Goal: Communication & Community: Answer question/provide support

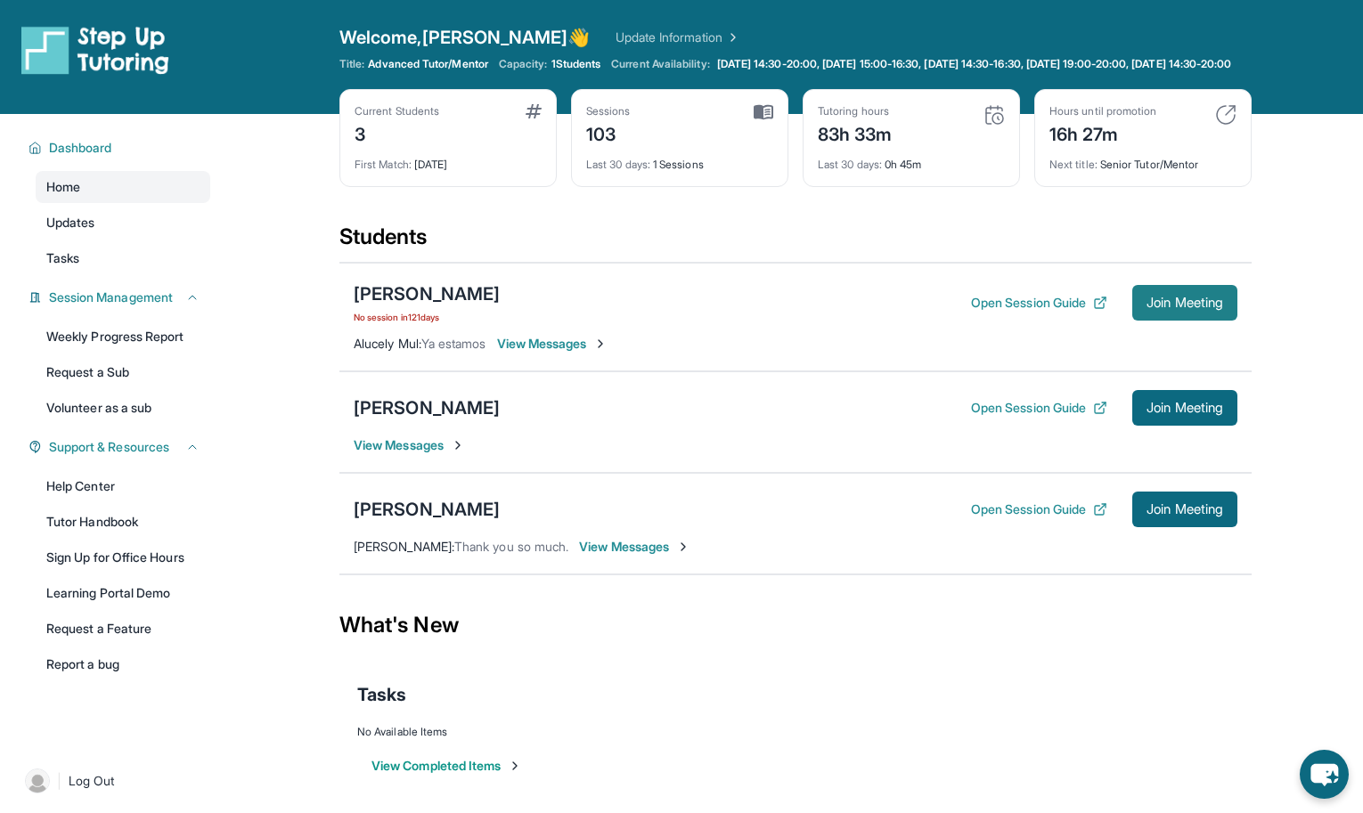
click at [1148, 308] on span "Join Meeting" at bounding box center [1185, 303] width 77 height 11
click at [400, 305] on div "[PERSON_NAME]" at bounding box center [427, 294] width 146 height 25
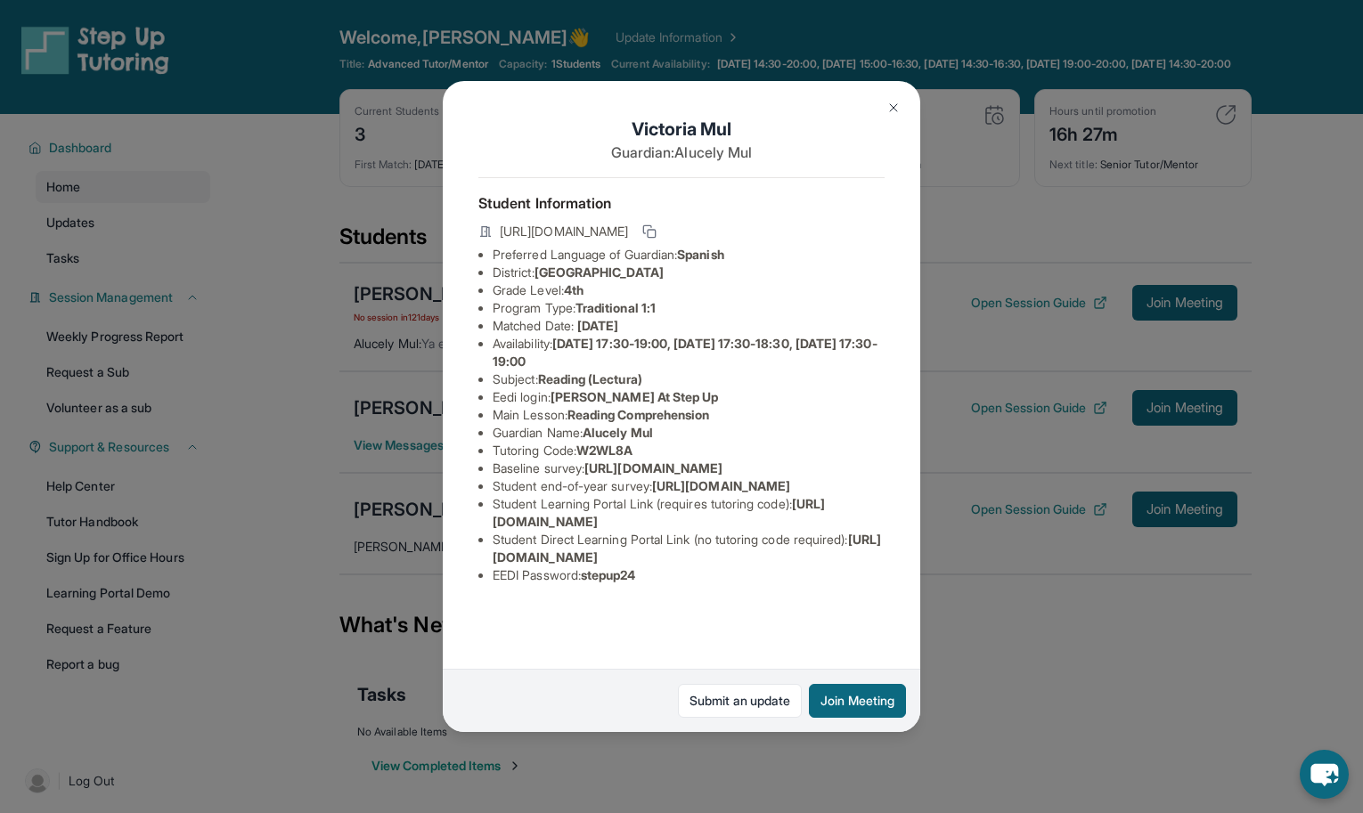
scroll to position [90, 0]
click at [658, 565] on span "[URL][DOMAIN_NAME]" at bounding box center [687, 548] width 388 height 33
click at [650, 565] on span "[URL][DOMAIN_NAME]" at bounding box center [687, 548] width 388 height 33
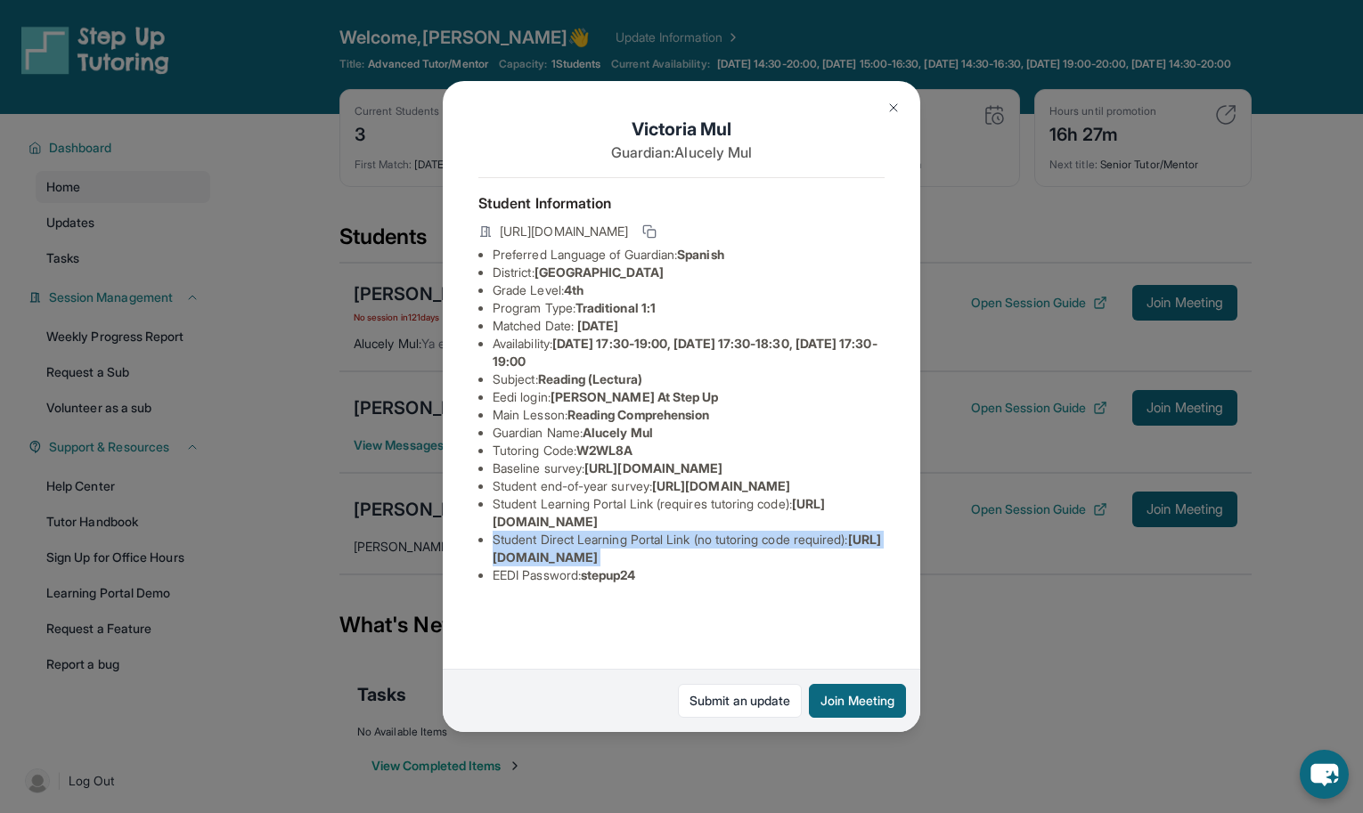
click at [616, 565] on span "[URL][DOMAIN_NAME]" at bounding box center [687, 548] width 388 height 33
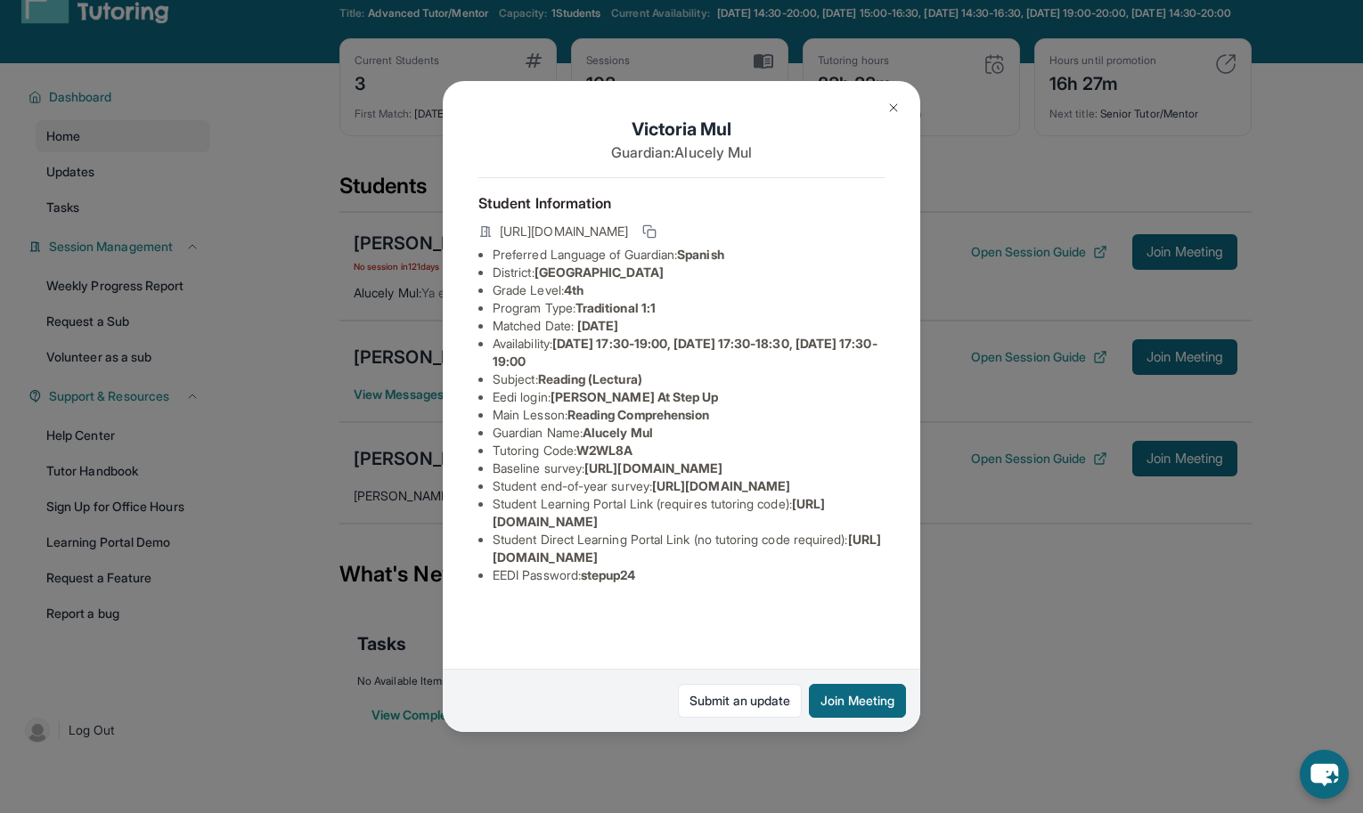
click at [890, 102] on img at bounding box center [893, 108] width 14 height 14
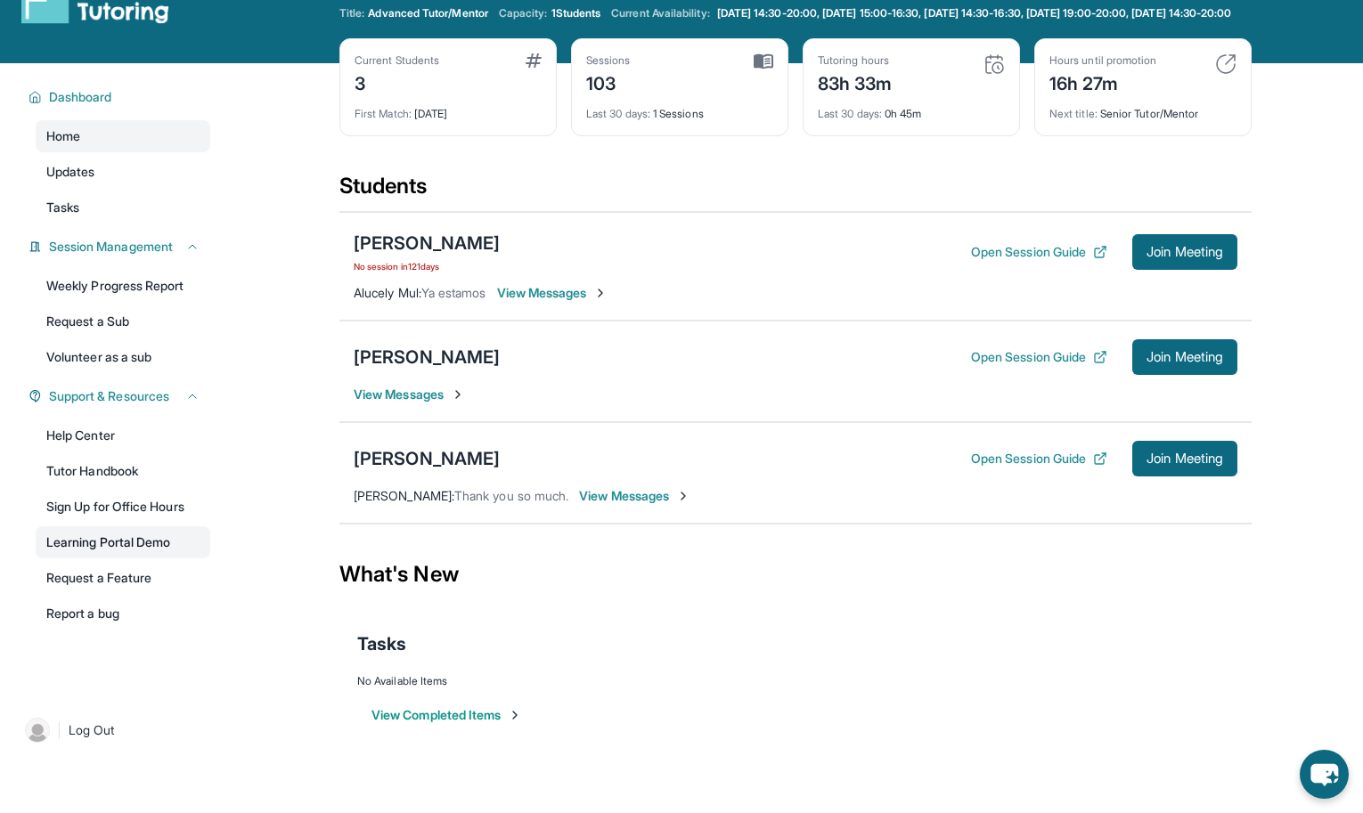
click at [88, 549] on link "Learning Portal Demo" at bounding box center [123, 543] width 175 height 32
click at [1055, 261] on button "Open Session Guide" at bounding box center [1039, 252] width 136 height 18
